Goal: Task Accomplishment & Management: Use online tool/utility

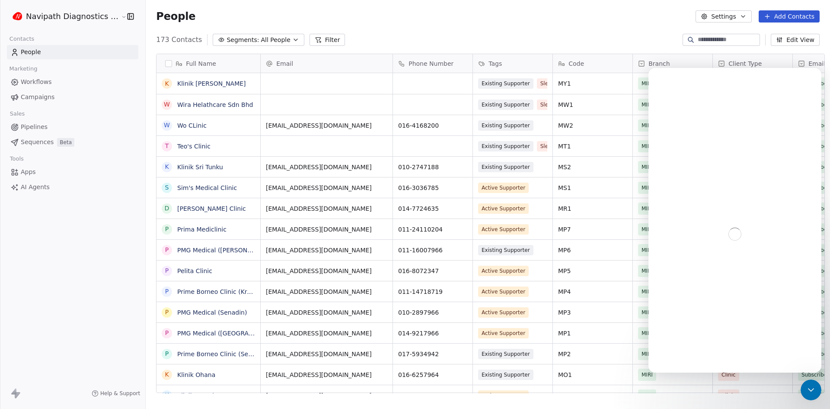
scroll to position [353, 684]
click at [809, 80] on icon "Close" at bounding box center [808, 79] width 5 height 5
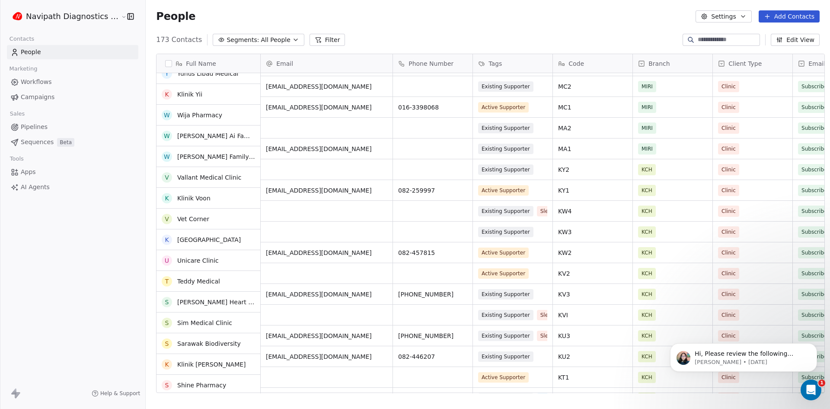
scroll to position [0, 0]
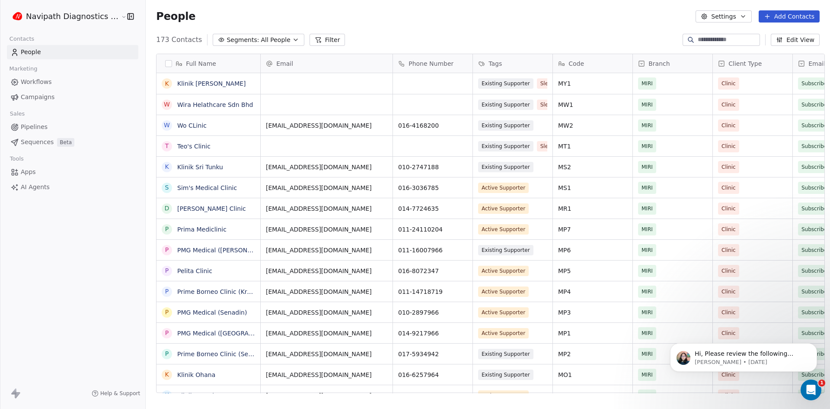
click at [62, 20] on html "Navipath Diagnostics Sdn Bhd Contacts People Marketing Workflows Campaigns Sale…" at bounding box center [415, 204] width 830 height 409
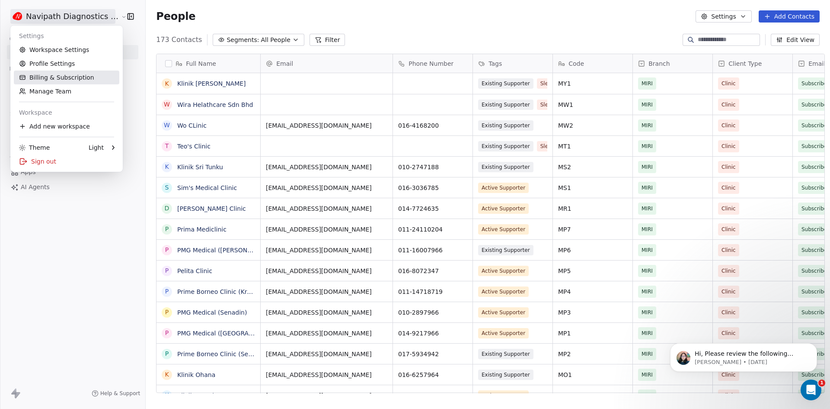
click at [69, 75] on link "Billing & Subscription" at bounding box center [67, 77] width 106 height 14
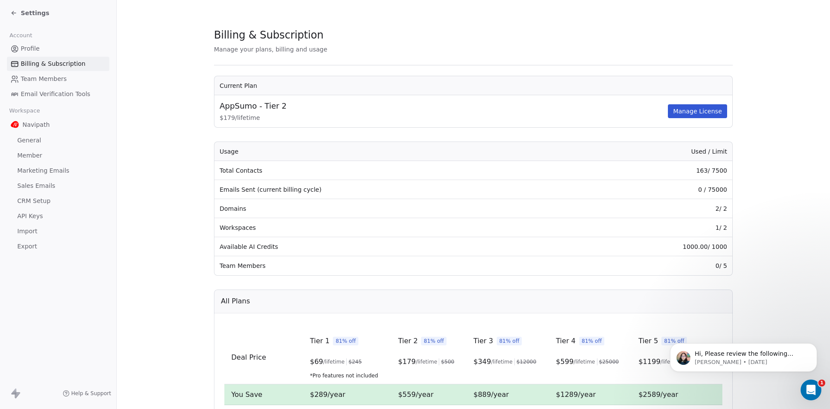
click at [14, 12] on icon at bounding box center [13, 13] width 7 height 7
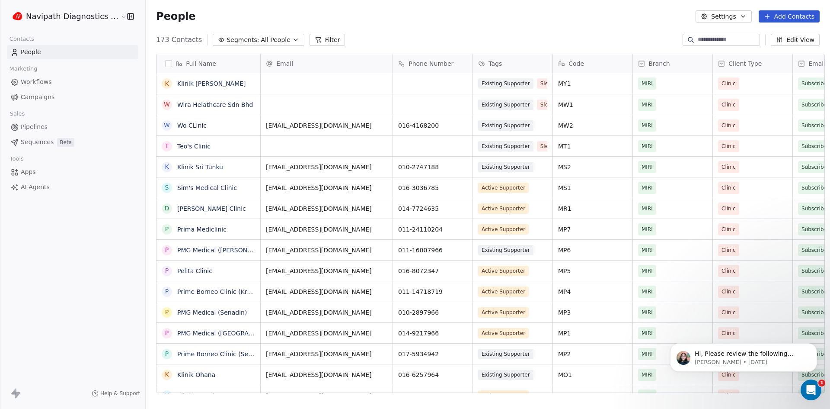
scroll to position [353, 684]
click at [238, 40] on span "Segments:" at bounding box center [243, 39] width 32 height 9
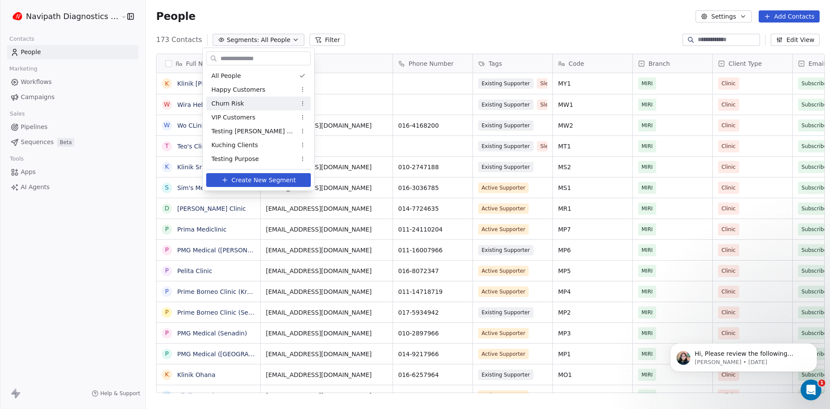
click at [375, 29] on html "Navipath Diagnostics Sdn Bhd Contacts People Marketing Workflows Campaigns Sale…" at bounding box center [415, 204] width 830 height 409
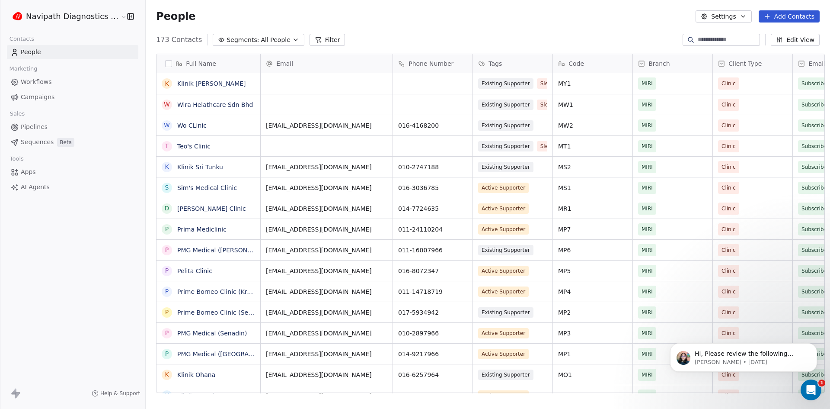
click at [84, 15] on html "Navipath Diagnostics Sdn Bhd Contacts People Marketing Workflows Campaigns Sale…" at bounding box center [415, 204] width 830 height 409
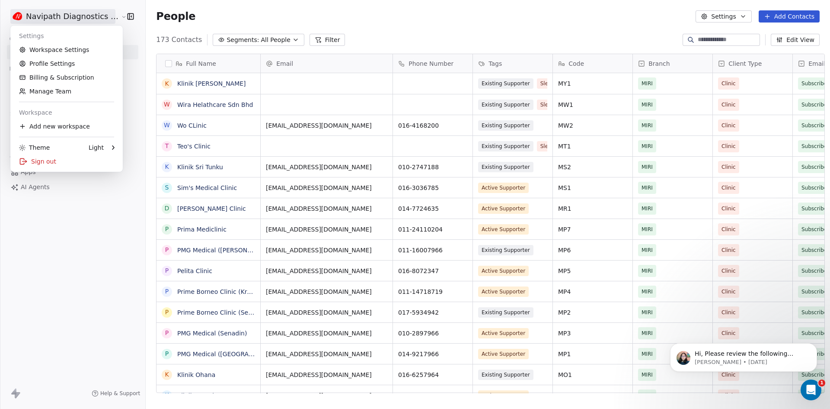
click at [84, 15] on html "Navipath Diagnostics Sdn Bhd Contacts People Marketing Workflows Campaigns Sale…" at bounding box center [415, 204] width 830 height 409
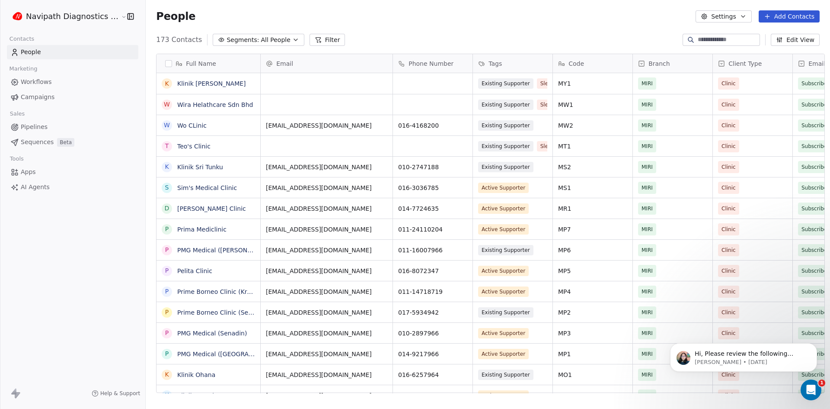
click at [44, 93] on span "Campaigns" at bounding box center [38, 97] width 34 height 9
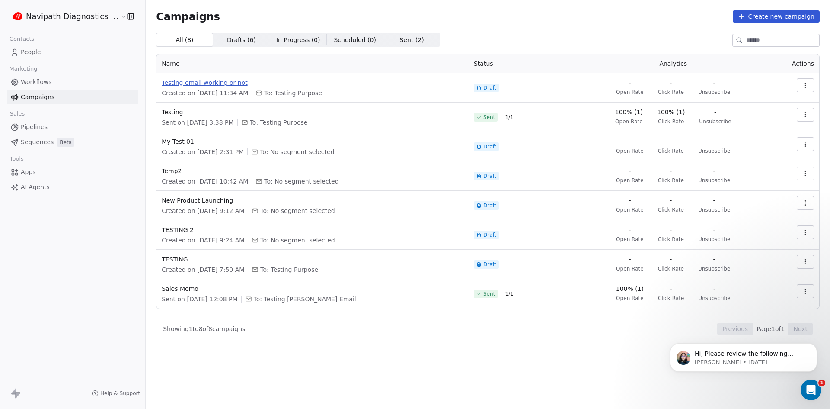
click at [210, 85] on span "Testing email working or not" at bounding box center [313, 82] width 302 height 9
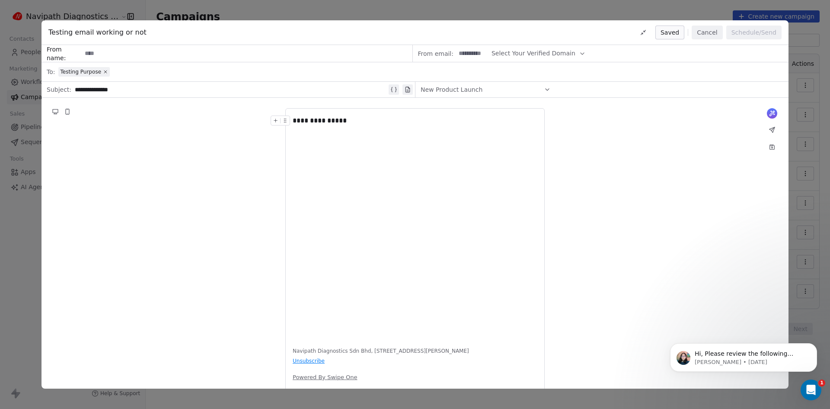
click at [107, 49] on input at bounding box center [247, 53] width 330 height 16
type input "**********"
click at [554, 53] on span "Select Your Verified Domain" at bounding box center [534, 53] width 84 height 9
click at [544, 85] on span "@[DOMAIN_NAME]" at bounding box center [531, 88] width 68 height 9
click at [476, 92] on span "New Product Launch" at bounding box center [452, 89] width 62 height 9
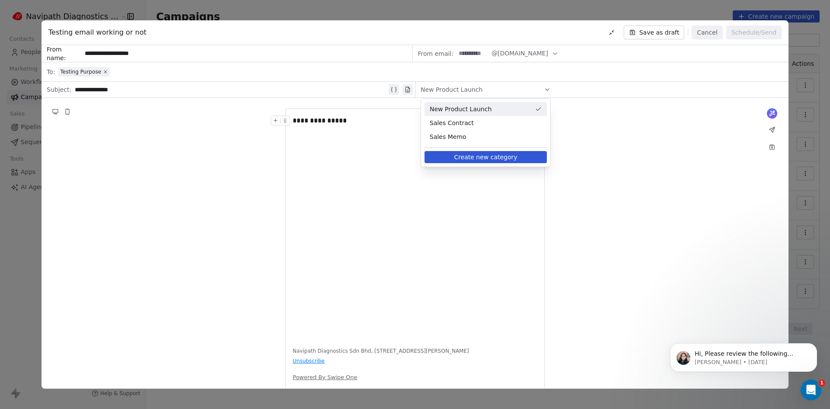
click at [490, 108] on span "New Product Launch" at bounding box center [481, 109] width 102 height 9
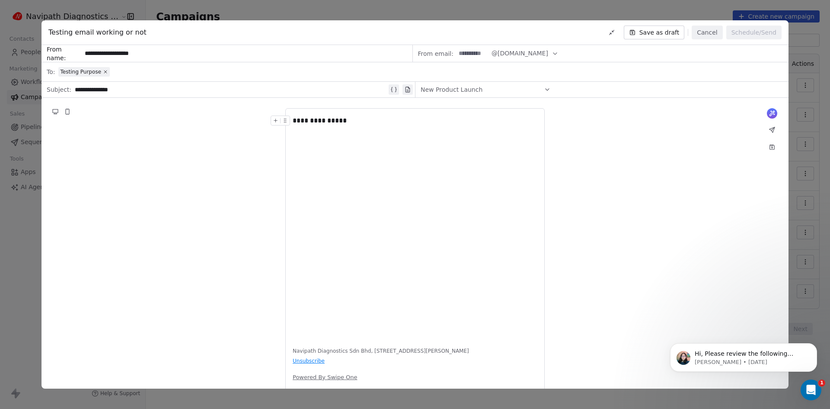
click at [495, 54] on span "@[DOMAIN_NAME]" at bounding box center [520, 53] width 57 height 9
click at [471, 51] on input at bounding box center [473, 53] width 34 height 16
click at [472, 53] on input at bounding box center [473, 53] width 34 height 16
type input "********"
click at [739, 32] on button "Schedule/Send" at bounding box center [754, 33] width 55 height 14
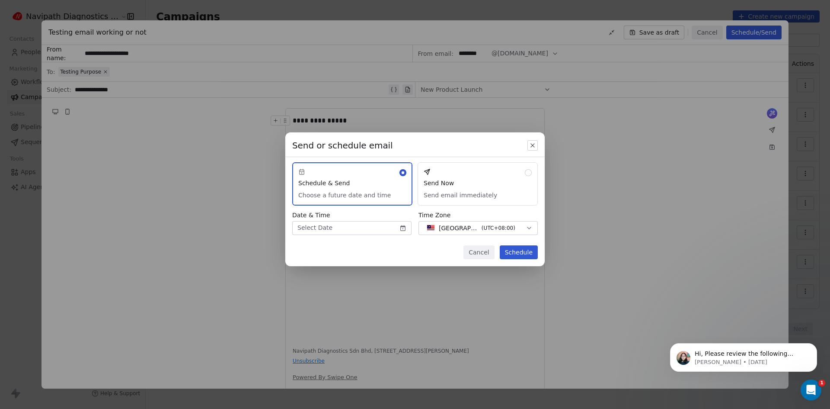
click at [480, 179] on button "Send Now Send email immediately" at bounding box center [478, 183] width 120 height 43
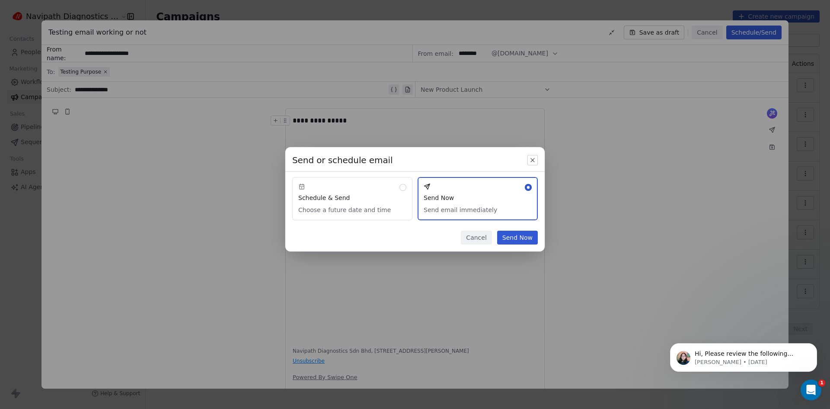
click at [536, 241] on button "Send Now" at bounding box center [517, 238] width 41 height 14
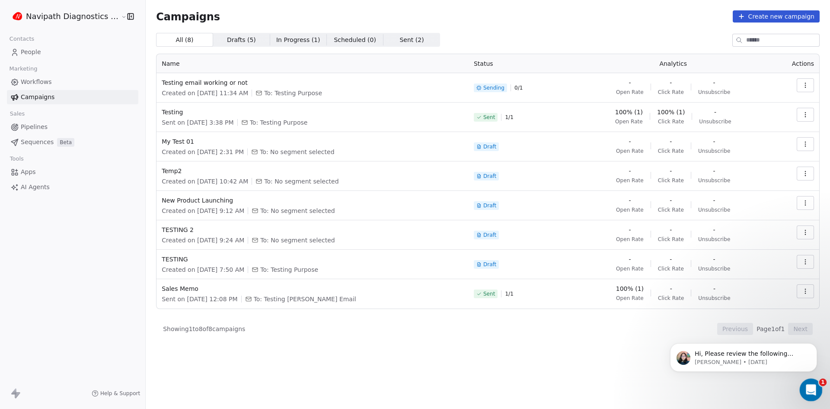
click at [812, 380] on div "Open Intercom Messenger" at bounding box center [810, 388] width 29 height 29
click at [817, 345] on icon "Dismiss notification" at bounding box center [815, 345] width 5 height 5
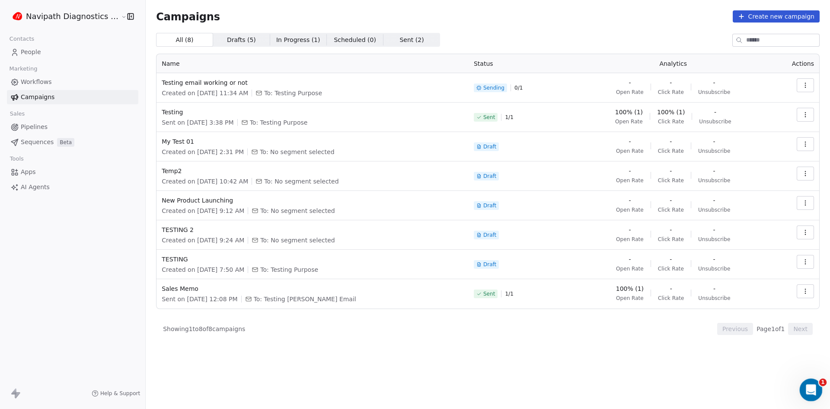
click at [814, 385] on icon "Open Intercom Messenger" at bounding box center [810, 388] width 14 height 14
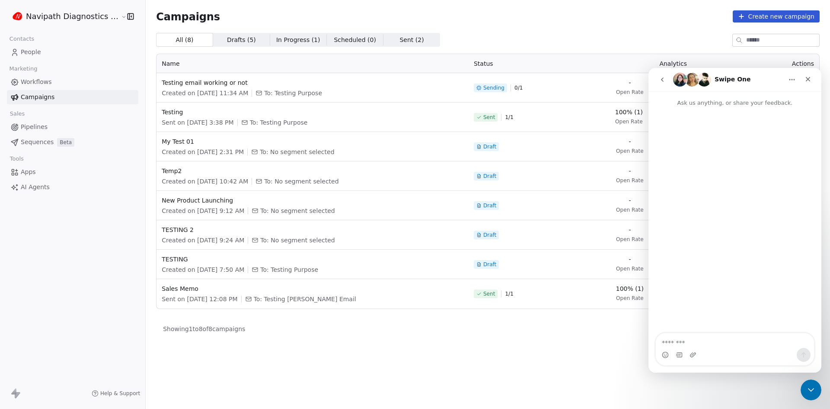
click at [661, 83] on icon "go back" at bounding box center [662, 79] width 7 height 7
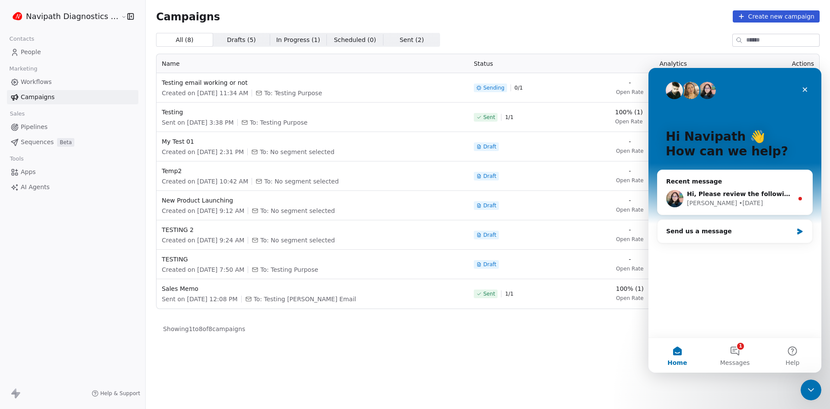
click at [662, 82] on div "Hi [PERSON_NAME] 👋 How can we help?" at bounding box center [735, 146] width 156 height 156
click at [737, 355] on button "1 Messages" at bounding box center [735, 355] width 58 height 35
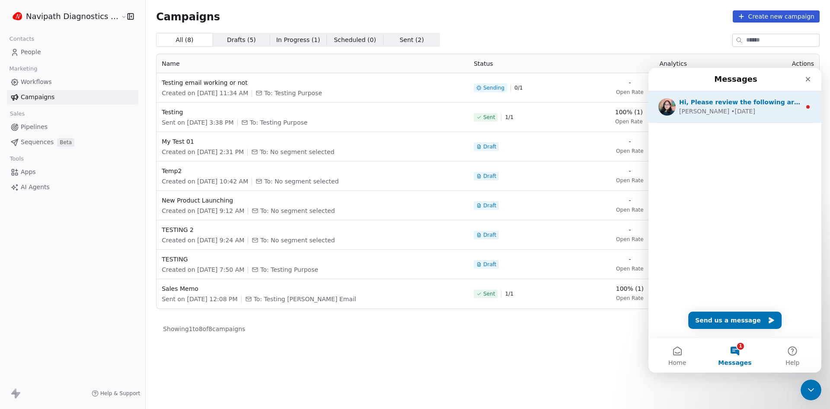
click at [756, 106] on div "Hi, Please review the following article for further guidance - Swipe One - What…" at bounding box center [740, 102] width 122 height 9
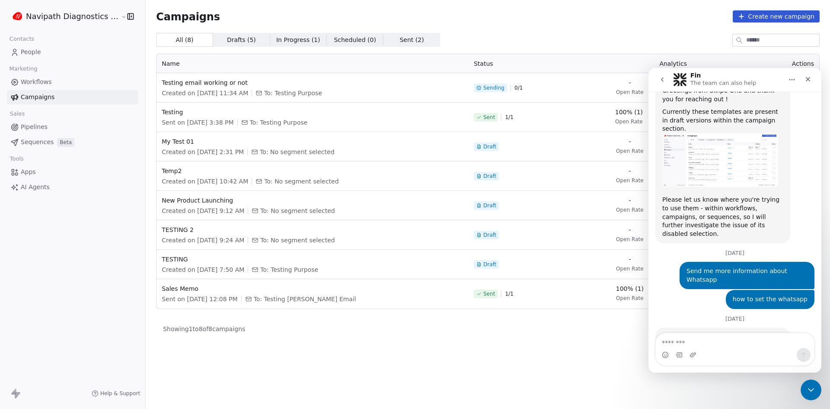
scroll to position [314, 0]
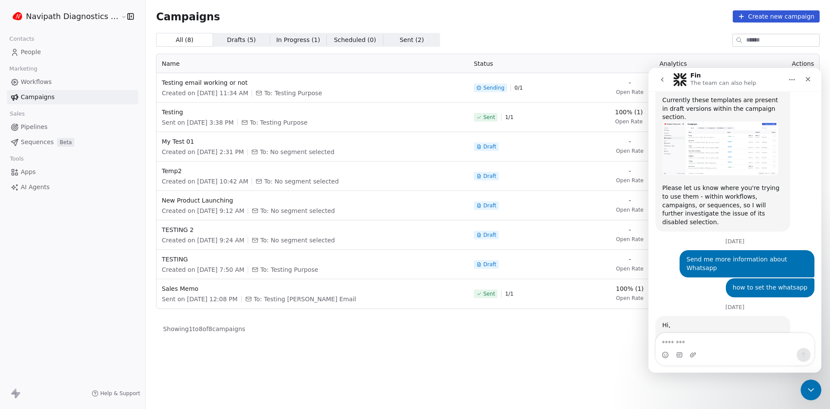
click at [738, 343] on link "Swipe One - WhatsApp Cloud API Integration Guide" at bounding box center [721, 351] width 117 height 16
click at [809, 82] on icon "Close" at bounding box center [808, 79] width 7 height 7
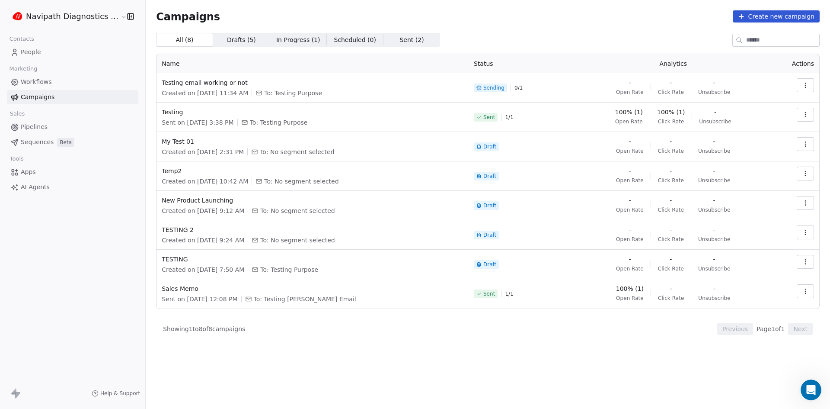
click at [477, 87] on span at bounding box center [479, 88] width 4 height 4
click at [55, 20] on html "Navipath Diagnostics Sdn Bhd Contacts People Marketing Workflows Campaigns Sale…" at bounding box center [415, 204] width 830 height 409
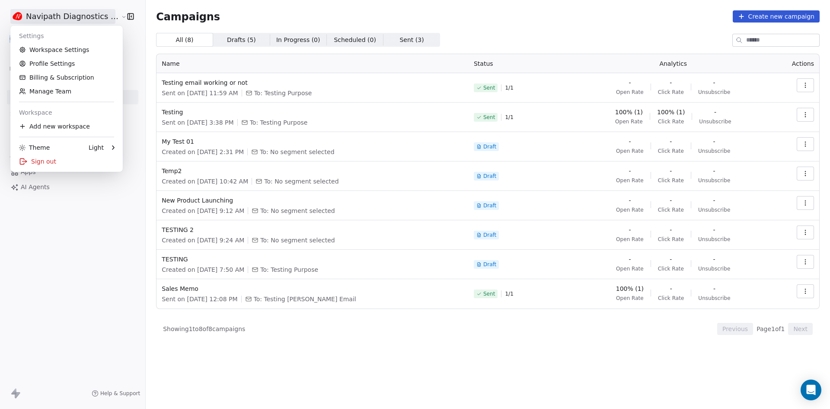
click at [55, 20] on html "Navipath Diagnostics Sdn Bhd Contacts People Marketing Workflows Campaigns Sale…" at bounding box center [415, 204] width 830 height 409
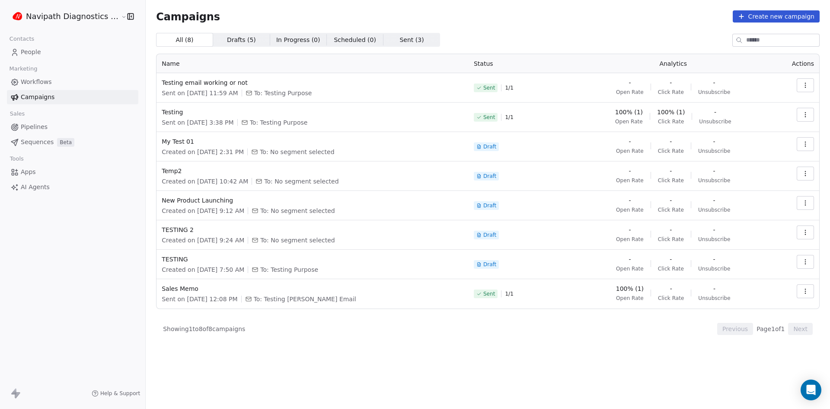
click at [346, 16] on div "Campaigns Create new campaign" at bounding box center [488, 16] width 664 height 12
